Goal: Task Accomplishment & Management: Manage account settings

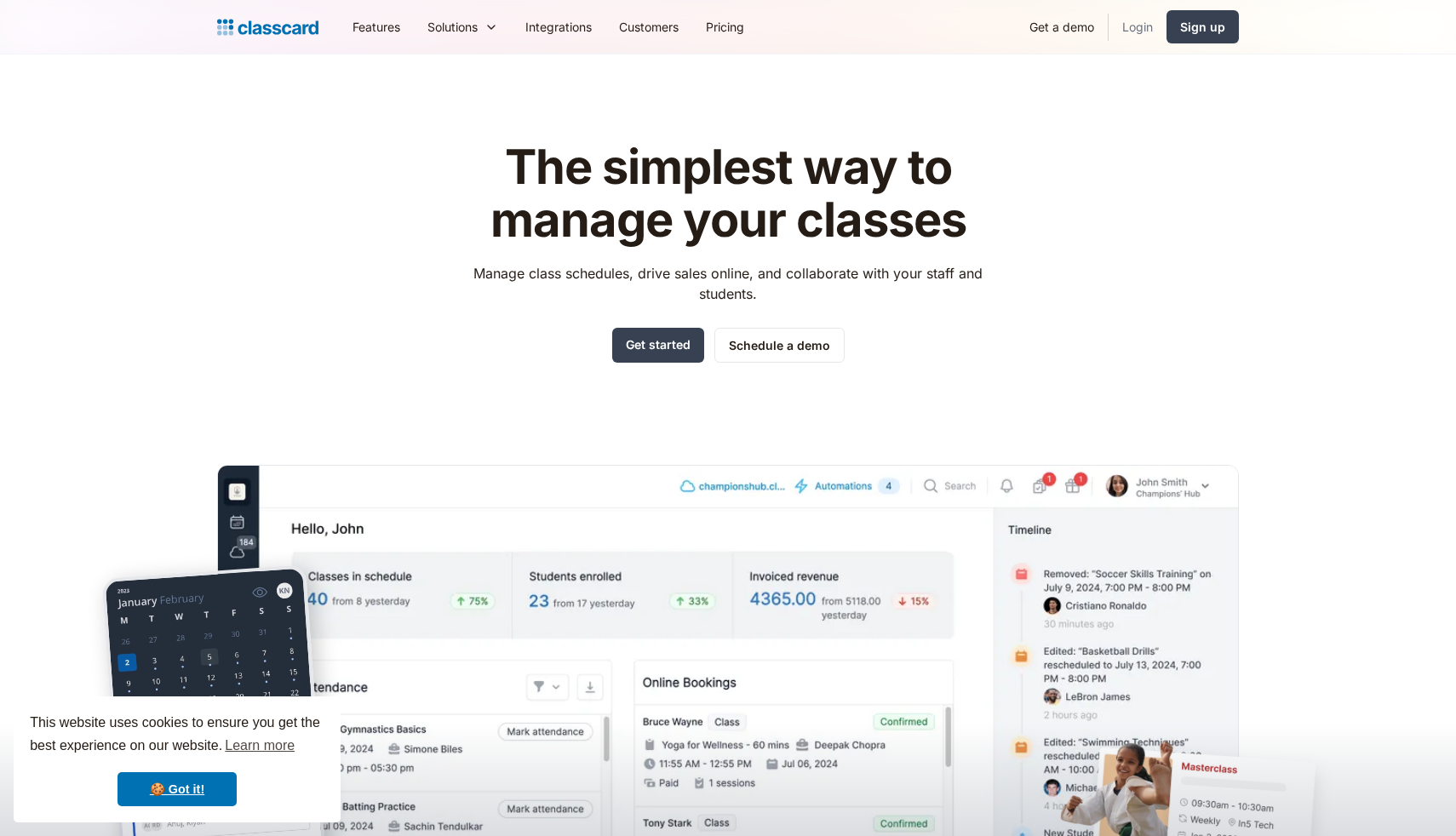
click at [1141, 33] on link "Login" at bounding box center [1138, 26] width 58 height 38
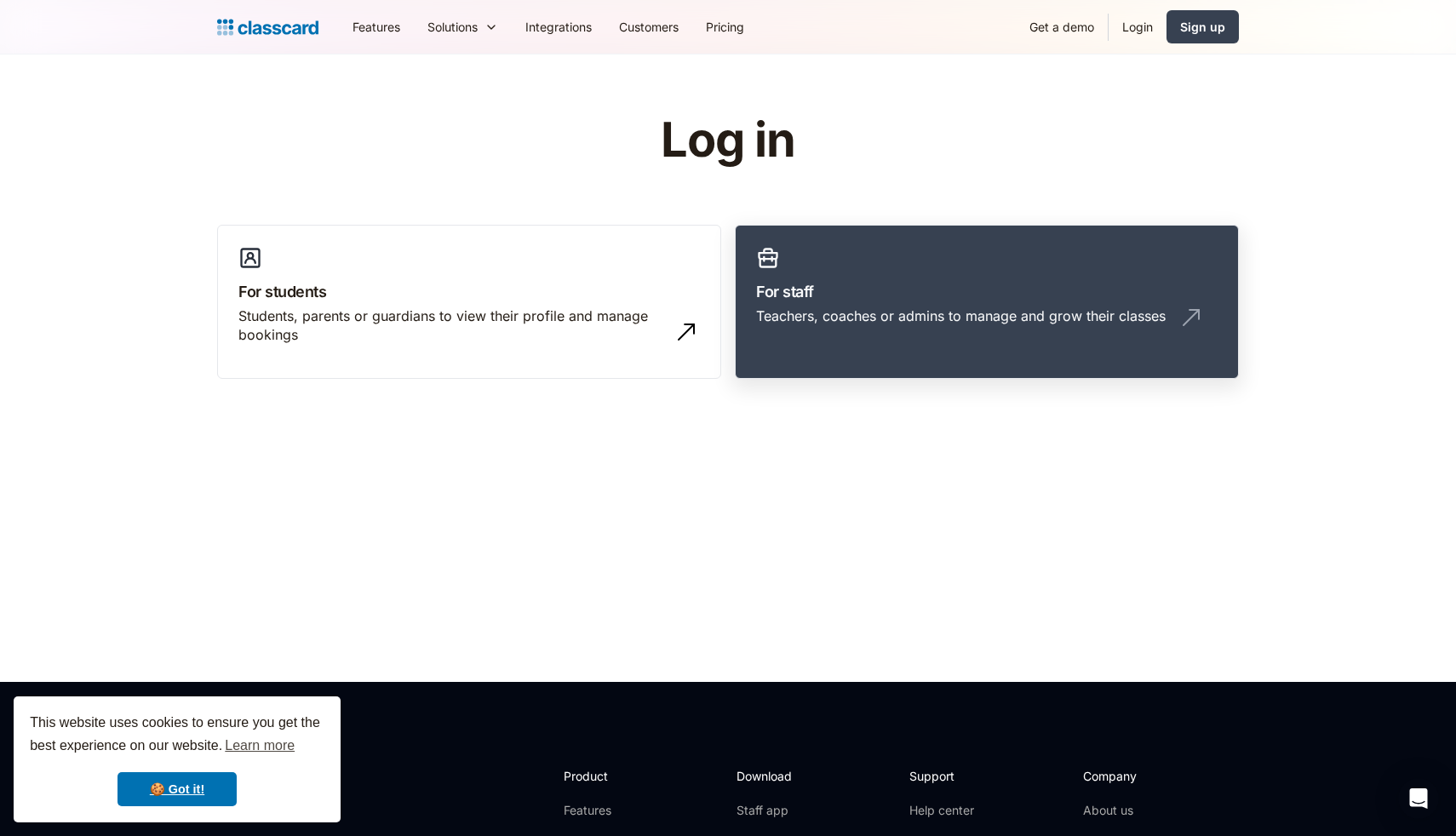
click at [883, 284] on h3 "For staff" at bounding box center [987, 292] width 461 height 23
